Goal: Transaction & Acquisition: Subscribe to service/newsletter

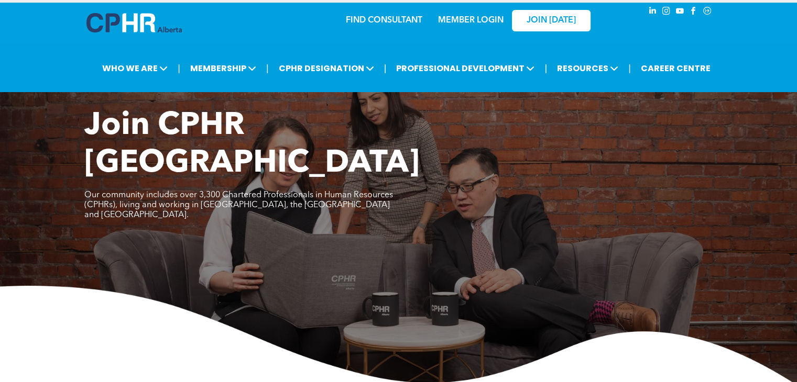
scroll to position [8, 0]
click at [521, 16] on link "JOIN [DATE]" at bounding box center [551, 20] width 79 height 21
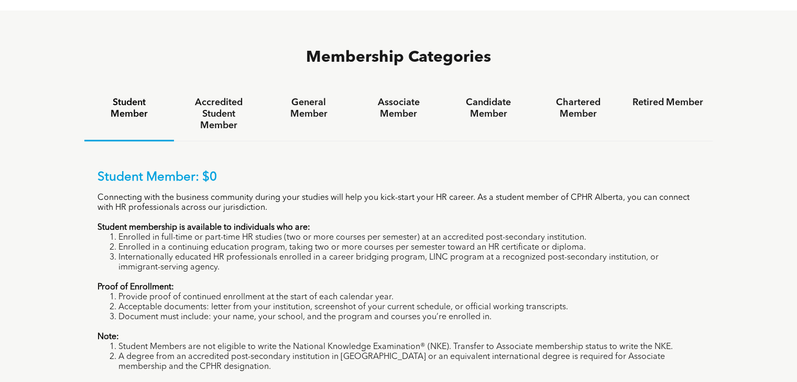
scroll to position [683, 0]
click at [250, 312] on li "Document must include: your name, your school, and the program and courses you’…" at bounding box center [409, 317] width 582 height 10
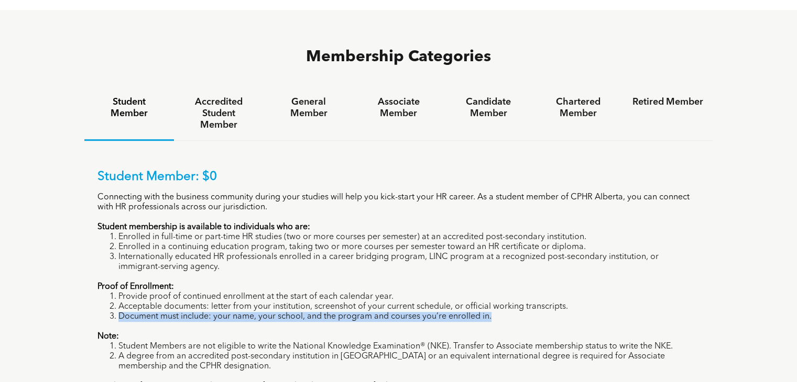
click at [250, 312] on li "Document must include: your name, your school, and the program and courses you’…" at bounding box center [409, 317] width 582 height 10
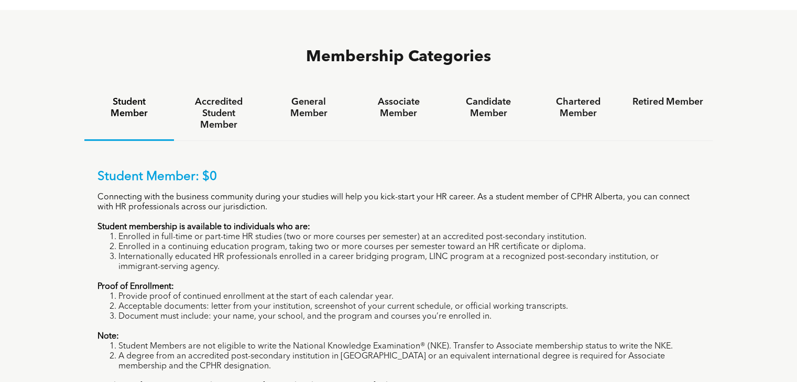
click at [244, 302] on li "Acceptable documents: letter from your institution, screenshot of your current …" at bounding box center [409, 307] width 582 height 10
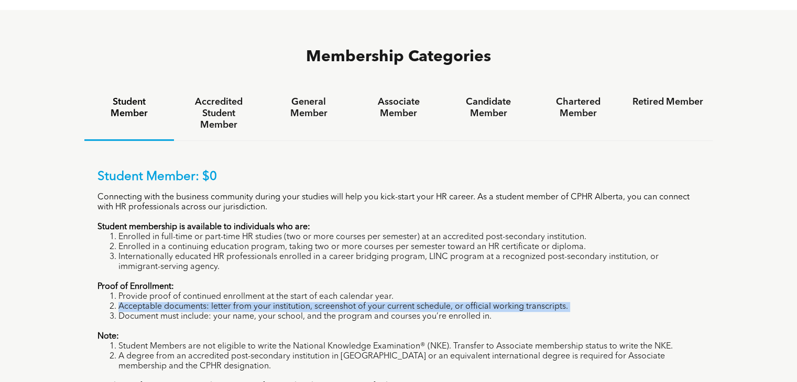
click at [244, 302] on li "Acceptable documents: letter from your institution, screenshot of your current …" at bounding box center [409, 307] width 582 height 10
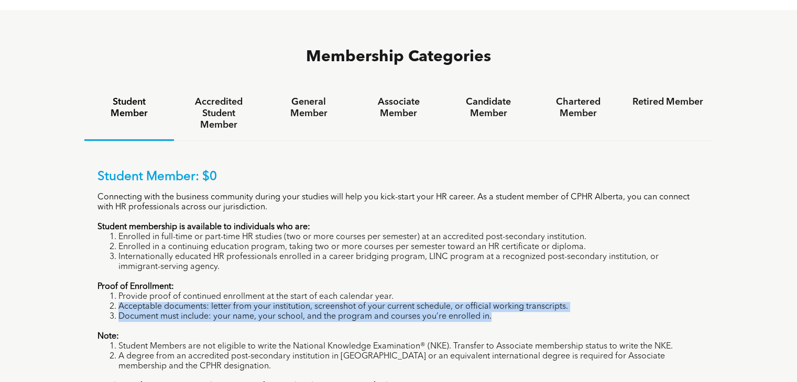
drag, startPoint x: 244, startPoint y: 255, endPoint x: 254, endPoint y: 264, distance: 13.3
click at [254, 292] on ol "Provide proof of continued enrollment at the start of each calendar year. Accep…" at bounding box center [398, 307] width 603 height 30
click at [254, 312] on li "Document must include: your name, your school, and the program and courses you’…" at bounding box center [409, 317] width 582 height 10
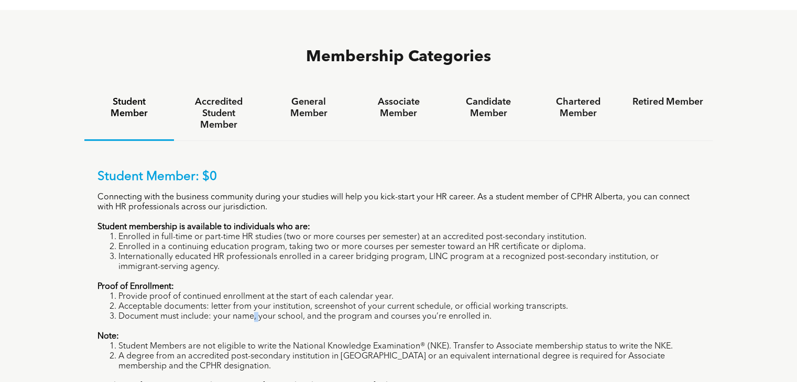
click at [254, 312] on li "Document must include: your name, your school, and the program and courses you’…" at bounding box center [409, 317] width 582 height 10
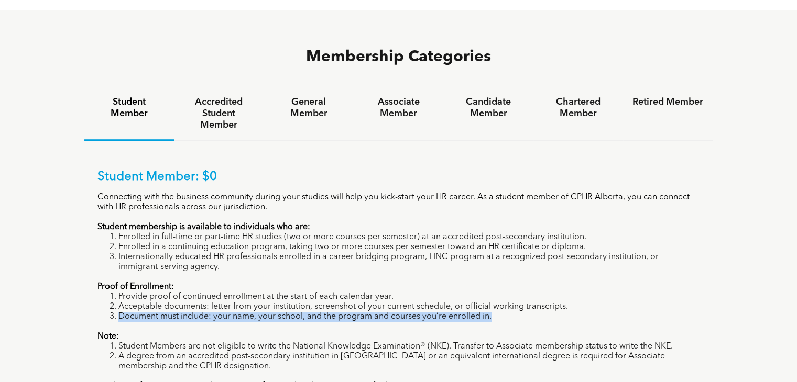
click at [254, 312] on li "Document must include: your name, your school, and the program and courses you’…" at bounding box center [409, 317] width 582 height 10
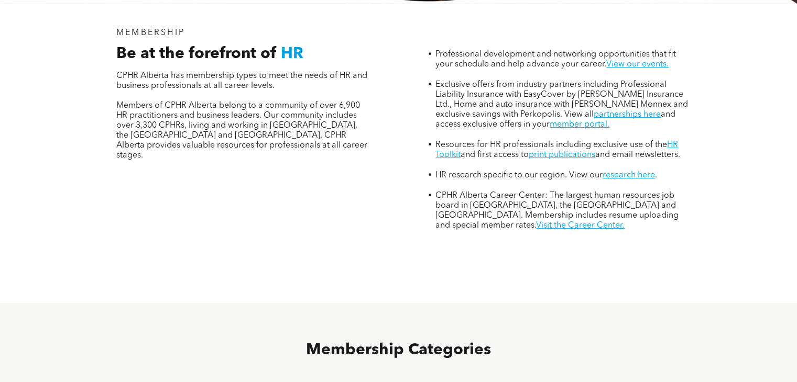
scroll to position [293, 0]
